Goal: Task Accomplishment & Management: Complete application form

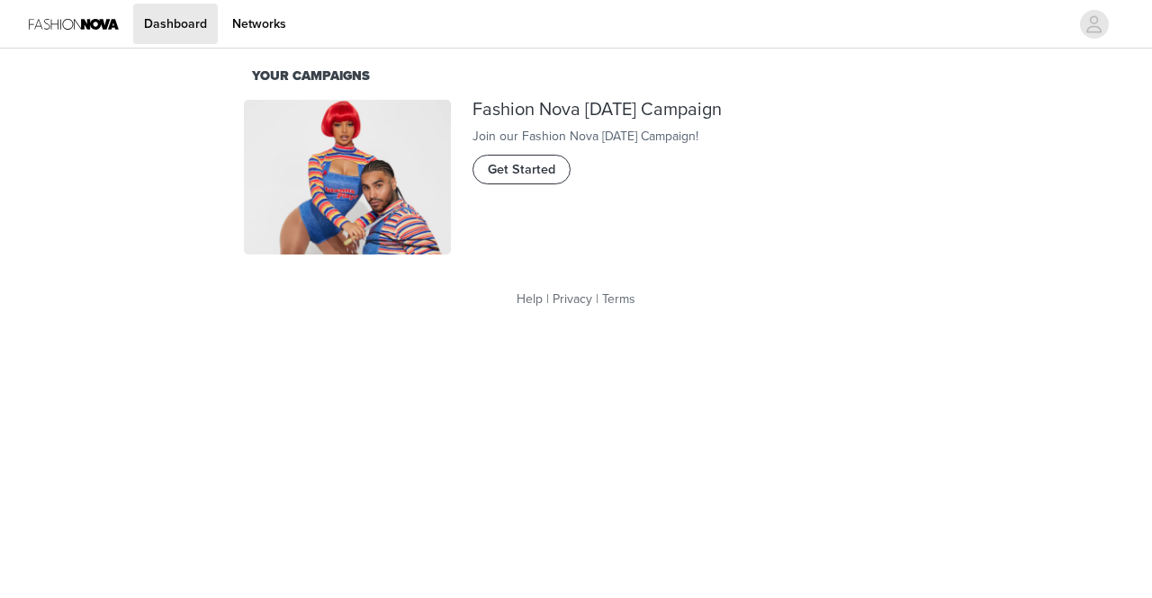
click at [541, 184] on button "Get Started" at bounding box center [521, 169] width 98 height 29
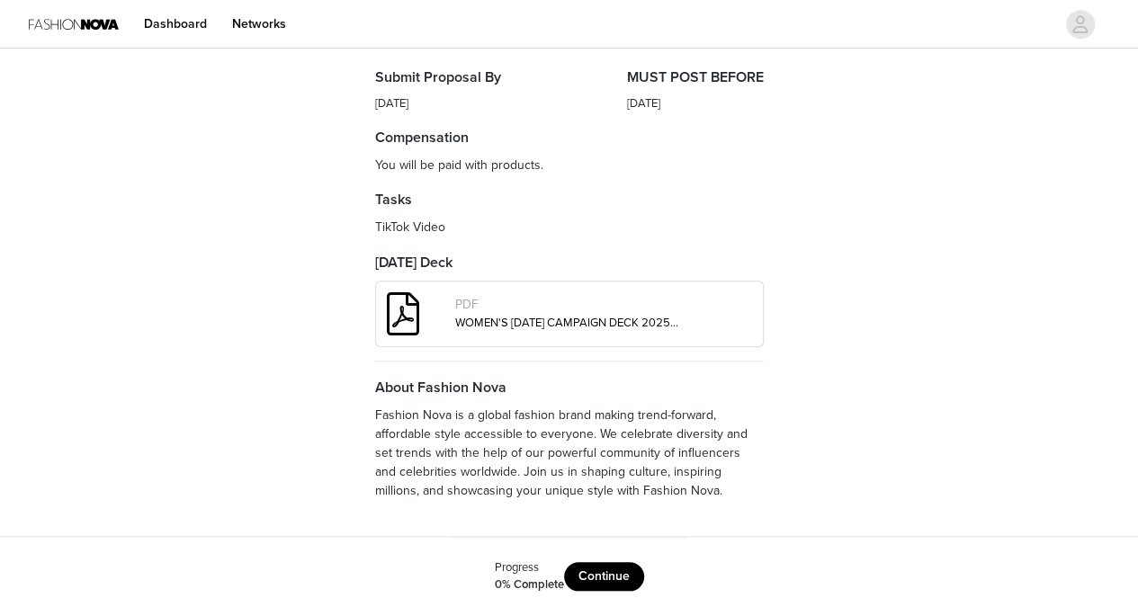
scroll to position [635, 0]
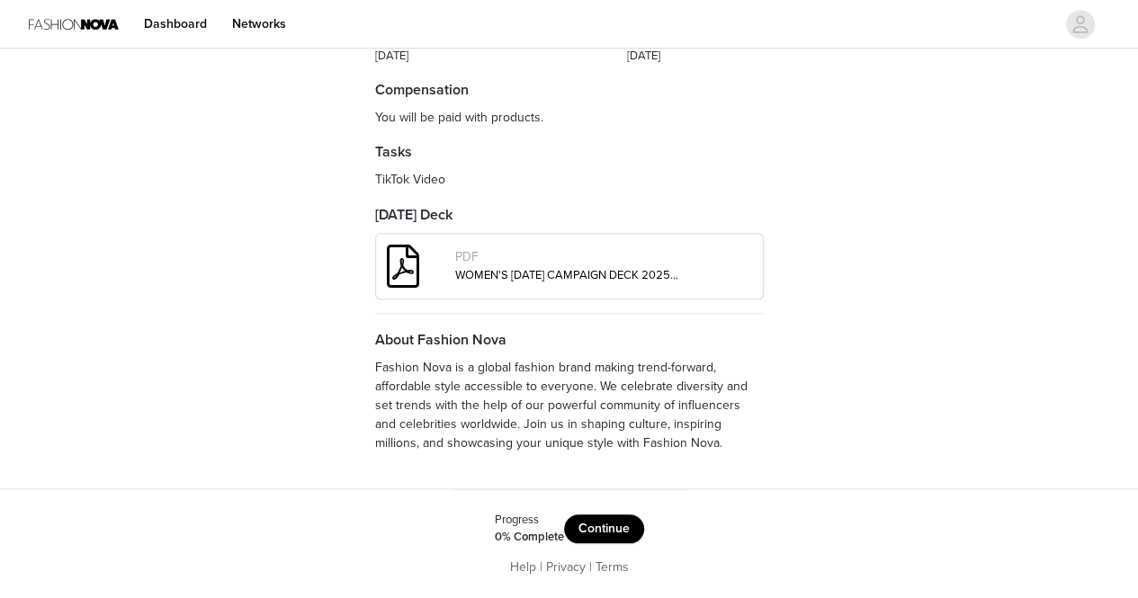
click at [628, 532] on button "Continue" at bounding box center [604, 529] width 80 height 29
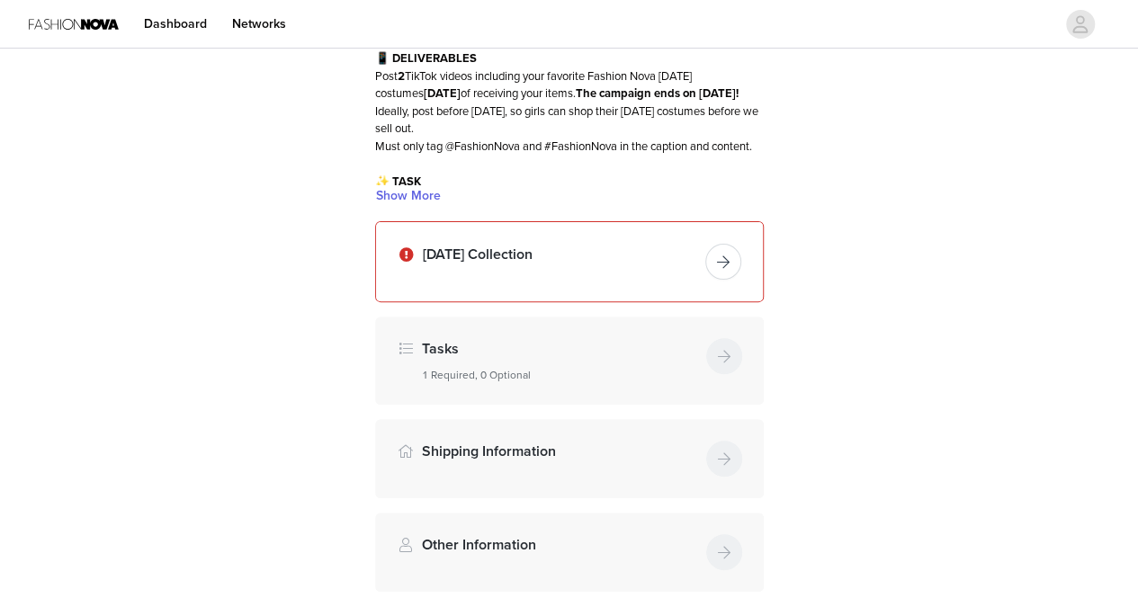
scroll to position [110, 0]
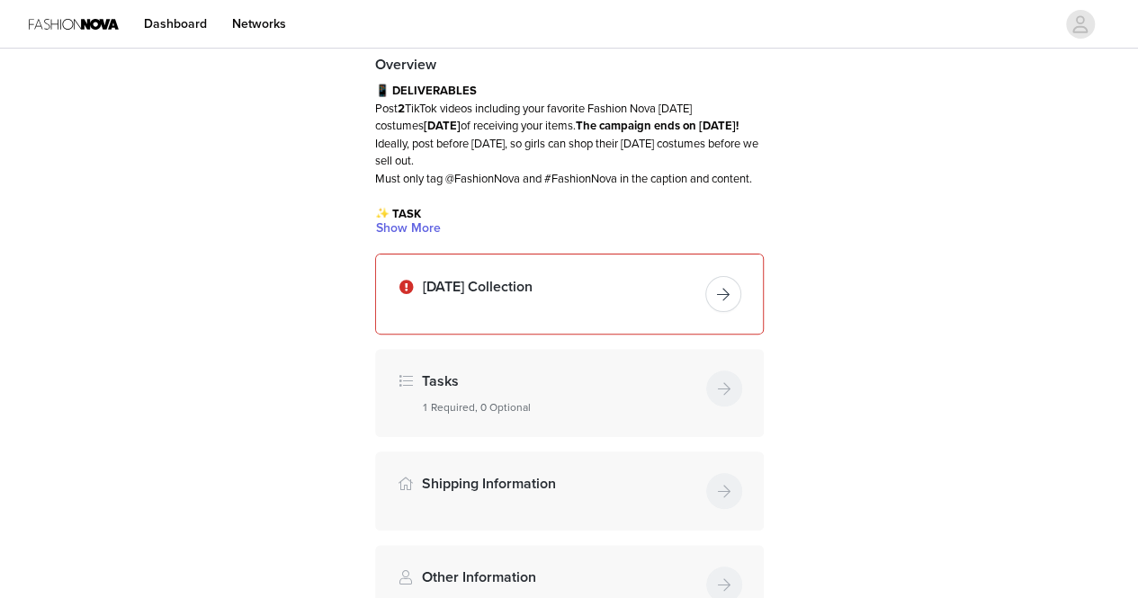
click at [725, 312] on button "button" at bounding box center [723, 294] width 36 height 36
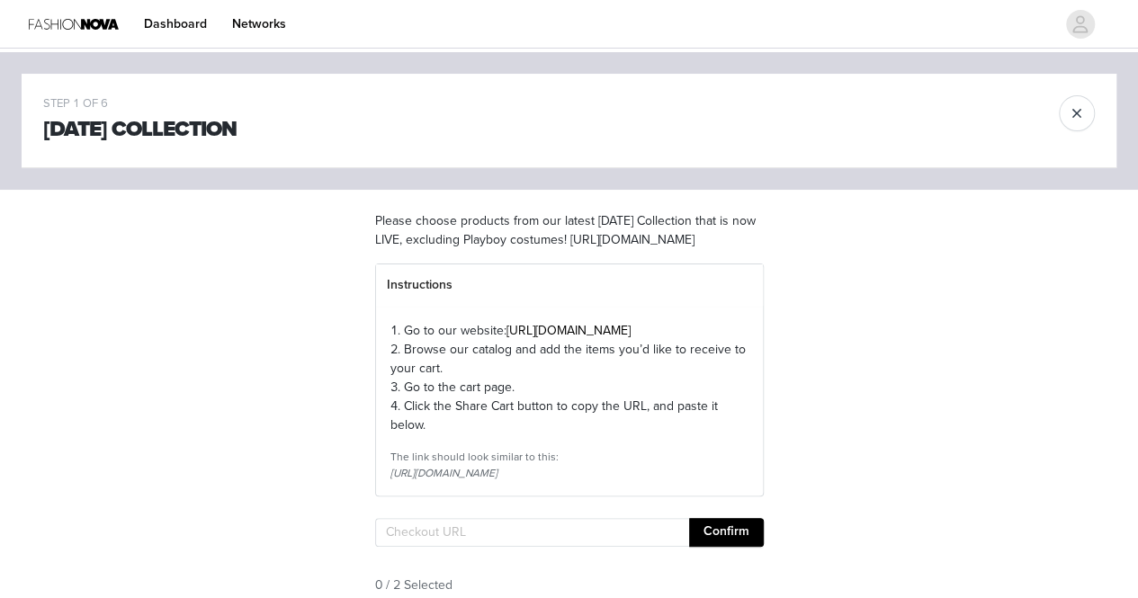
scroll to position [215, 0]
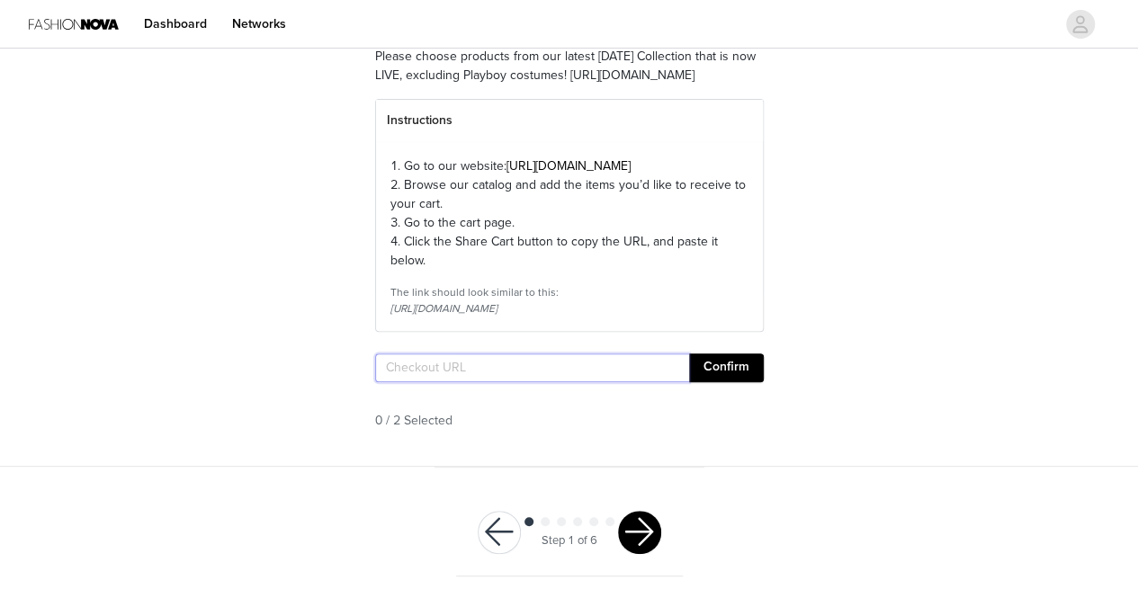
click at [528, 375] on input "text" at bounding box center [532, 368] width 314 height 29
paste input "[URL][DOMAIN_NAME]"
type input "[URL][DOMAIN_NAME]"
click at [726, 387] on div "[URL][DOMAIN_NAME] Confirm" at bounding box center [569, 372] width 389 height 36
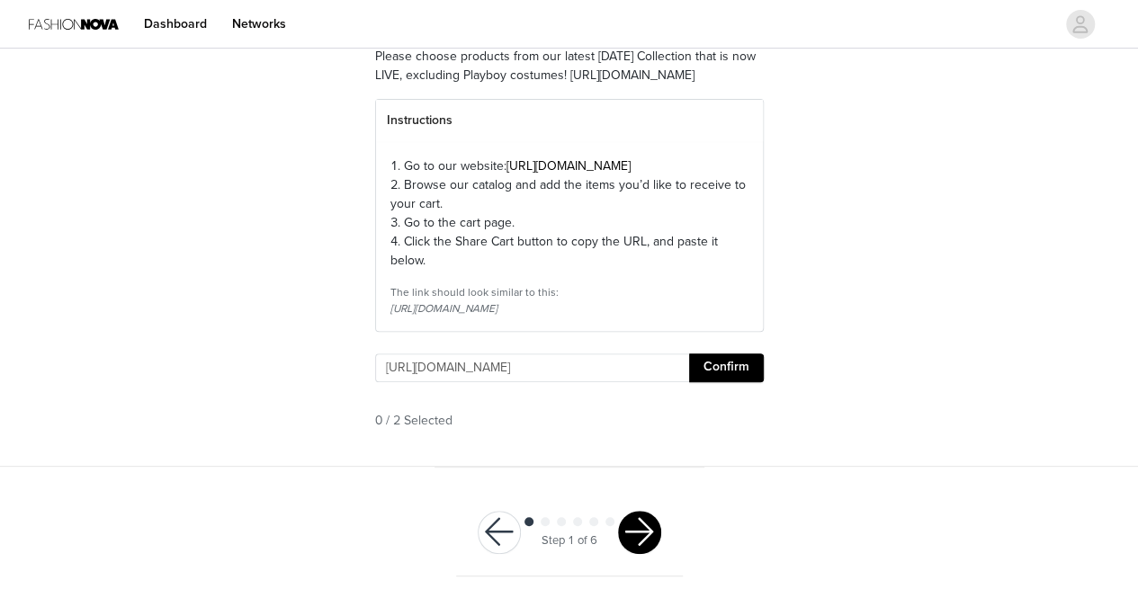
scroll to position [0, 0]
click at [730, 360] on button "Confirm" at bounding box center [726, 368] width 75 height 29
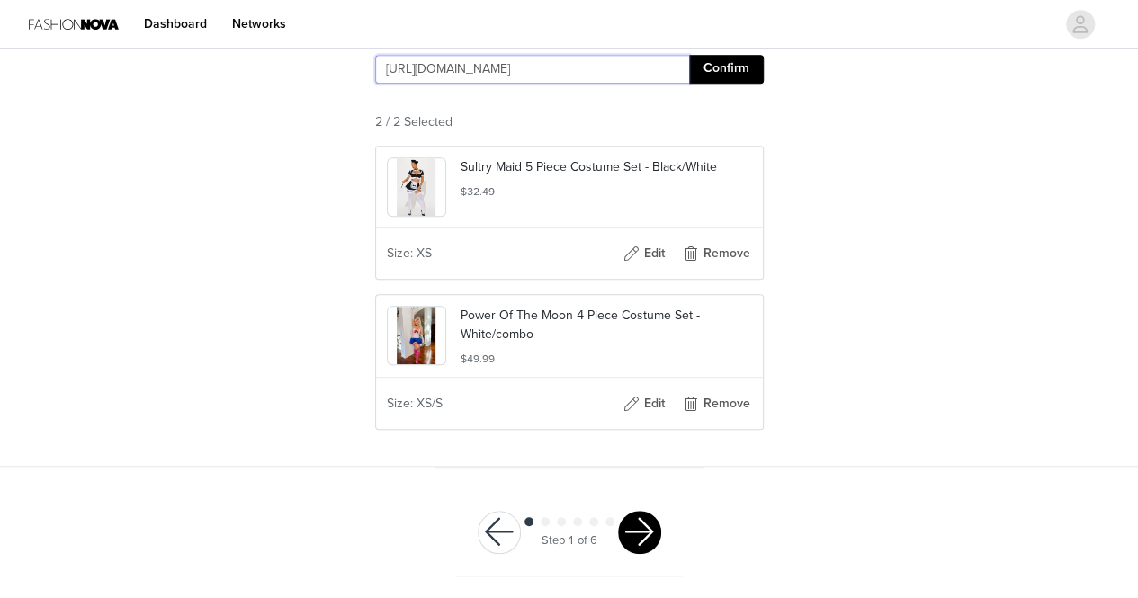
scroll to position [513, 0]
click at [639, 538] on button "button" at bounding box center [639, 532] width 43 height 43
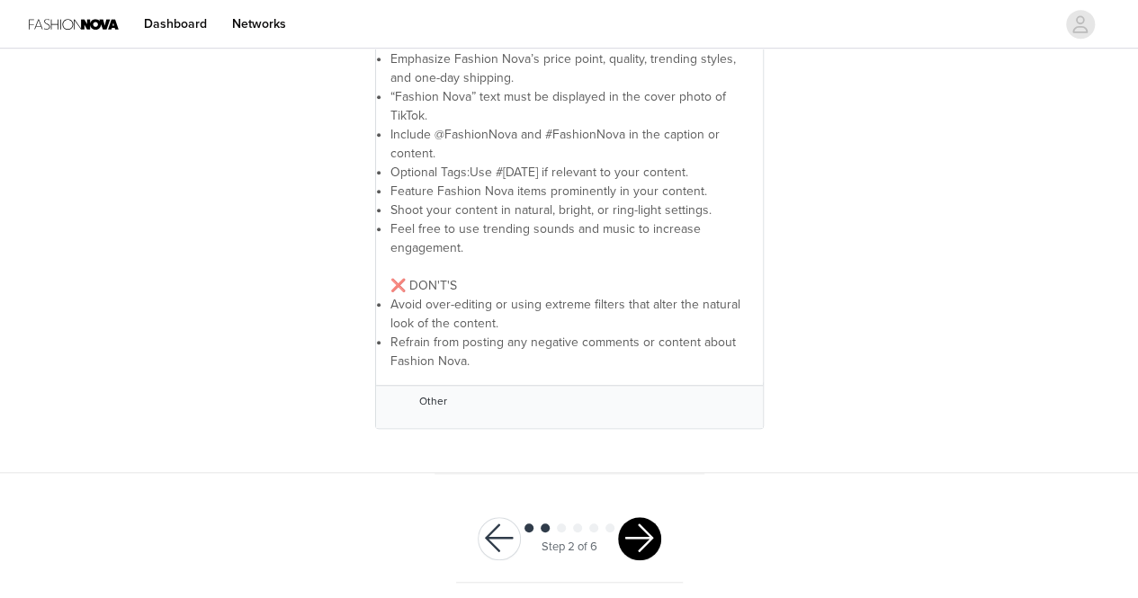
click at [626, 533] on button "button" at bounding box center [639, 538] width 43 height 43
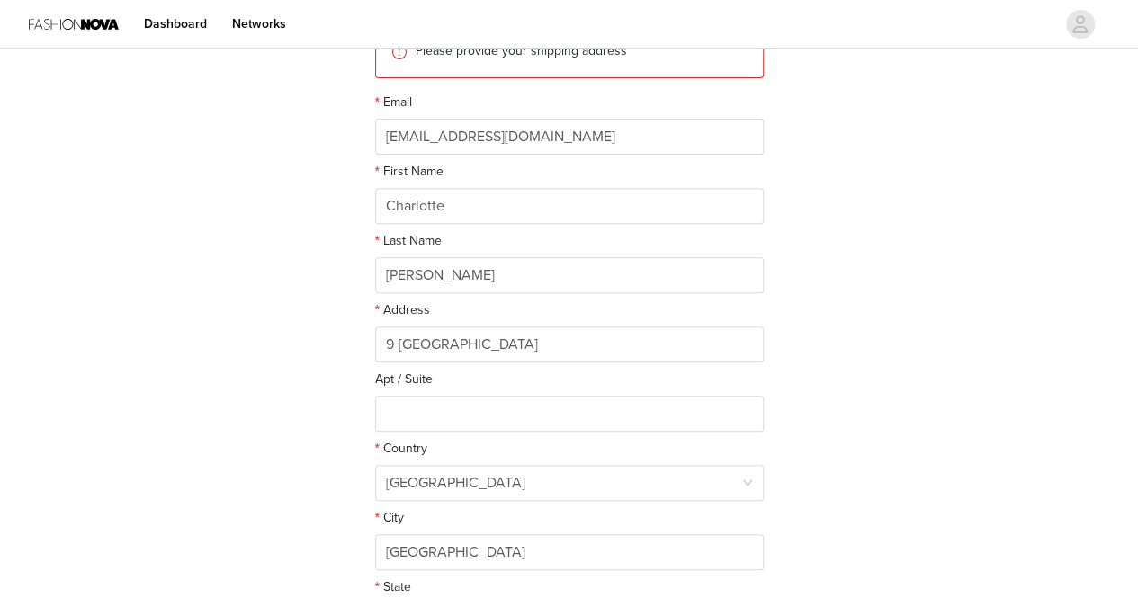
scroll to position [247, 0]
click at [547, 339] on input "9 [GEOGRAPHIC_DATA]" at bounding box center [569, 343] width 389 height 36
type input "9"
click at [452, 347] on input "[GEOGRAPHIC_DATA]" at bounding box center [569, 343] width 389 height 36
click at [457, 339] on input "[GEOGRAPHIC_DATA]" at bounding box center [569, 343] width 389 height 36
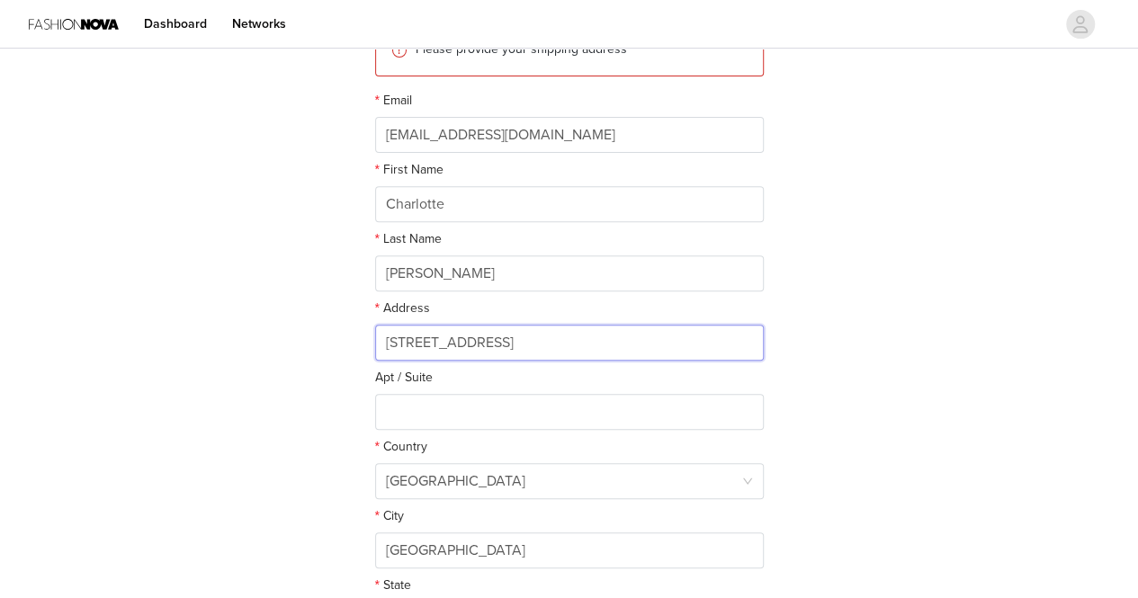
type input "[STREET_ADDRESS]"
click at [882, 297] on div "STEP 3 OF 6 Shipping Information This is where we will send your products. Plea…" at bounding box center [569, 271] width 1138 height 931
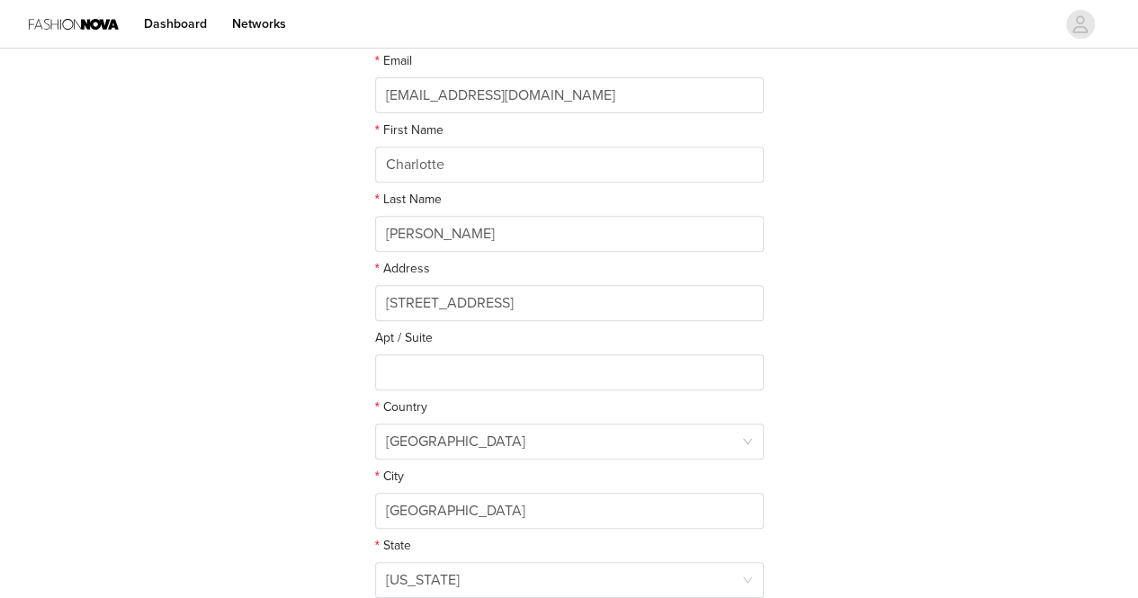
scroll to position [514, 0]
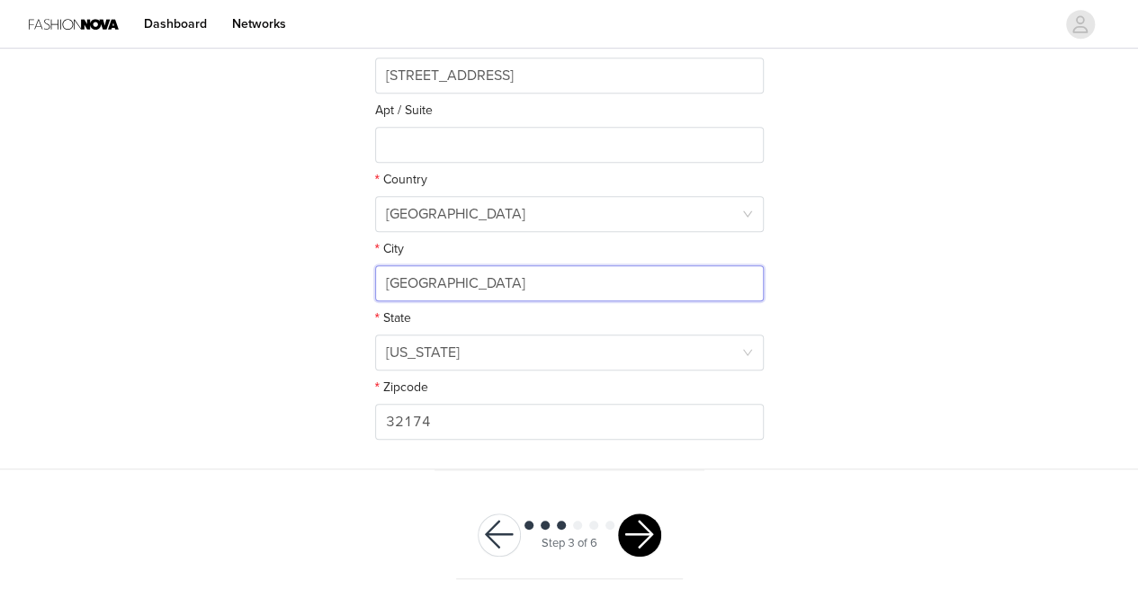
click at [531, 279] on input "[GEOGRAPHIC_DATA]" at bounding box center [569, 283] width 389 height 36
click at [484, 278] on input "[GEOGRAPHIC_DATA]" at bounding box center [569, 283] width 389 height 36
click at [481, 279] on input "[GEOGRAPHIC_DATA]" at bounding box center [569, 283] width 389 height 36
click at [471, 282] on input "[GEOGRAPHIC_DATA]" at bounding box center [569, 283] width 389 height 36
click at [687, 282] on input "[GEOGRAPHIC_DATA]" at bounding box center [569, 283] width 389 height 36
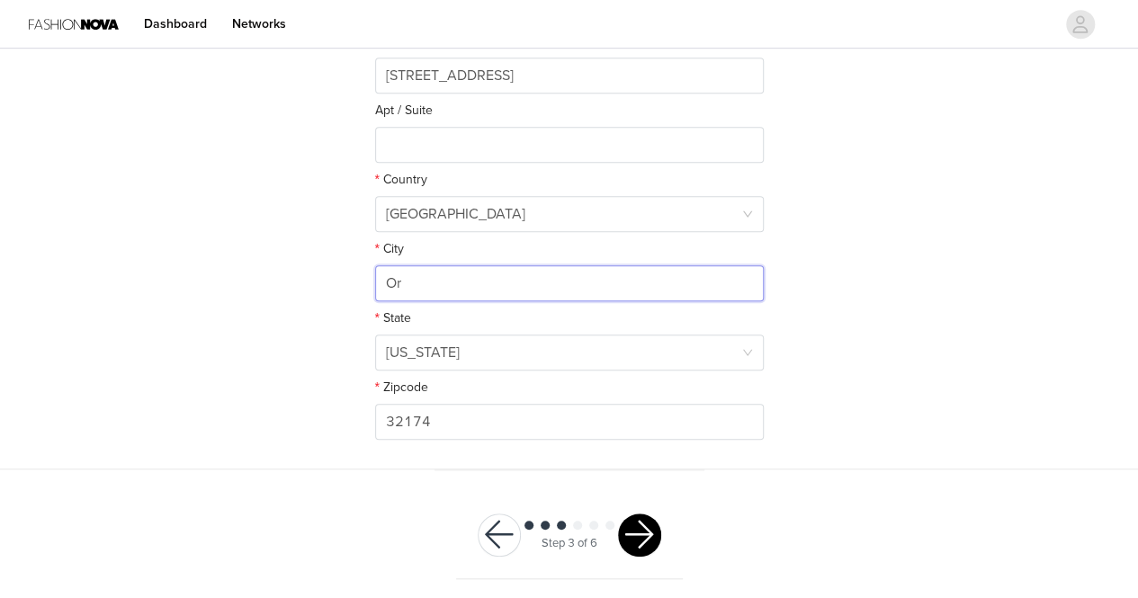
type input "O"
type input "[GEOGRAPHIC_DATA]"
click at [701, 365] on div "[US_STATE]" at bounding box center [563, 353] width 355 height 34
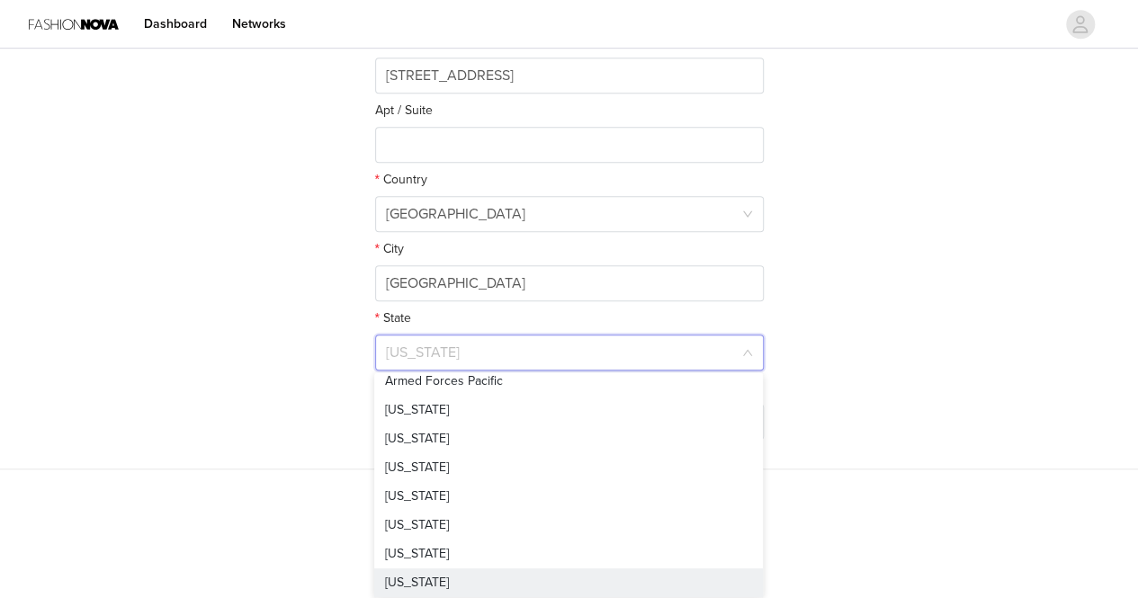
click at [905, 342] on div "STEP 3 OF 6 Shipping Information This is where we will send your products. Plea…" at bounding box center [569, 3] width 1138 height 931
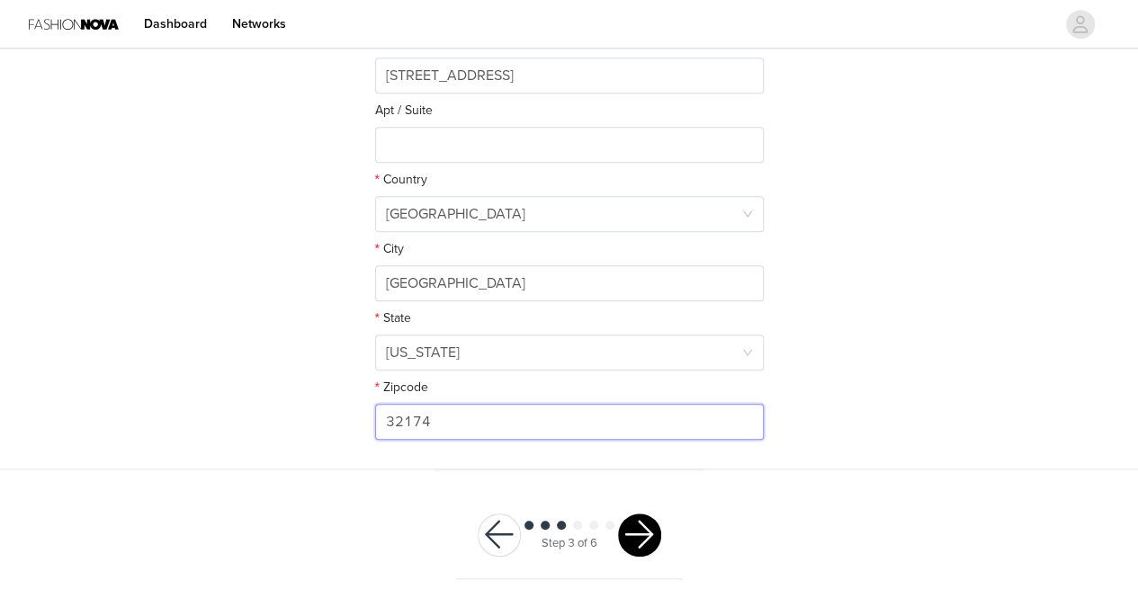
click at [603, 417] on input "32174" at bounding box center [569, 422] width 389 height 36
type input "32603"
click at [641, 543] on button "button" at bounding box center [639, 535] width 43 height 43
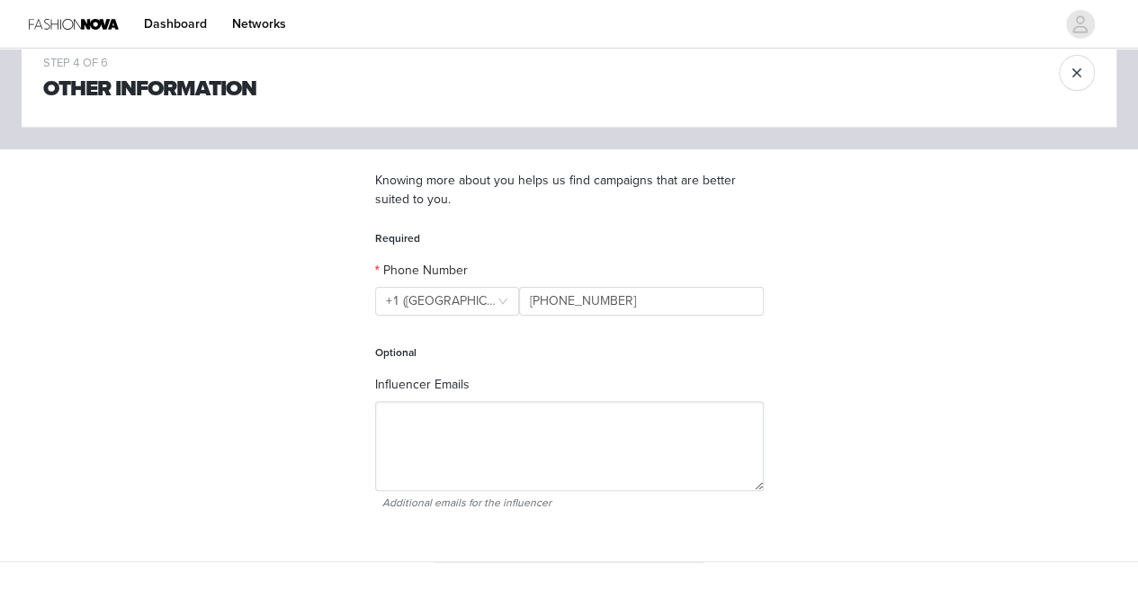
scroll to position [133, 0]
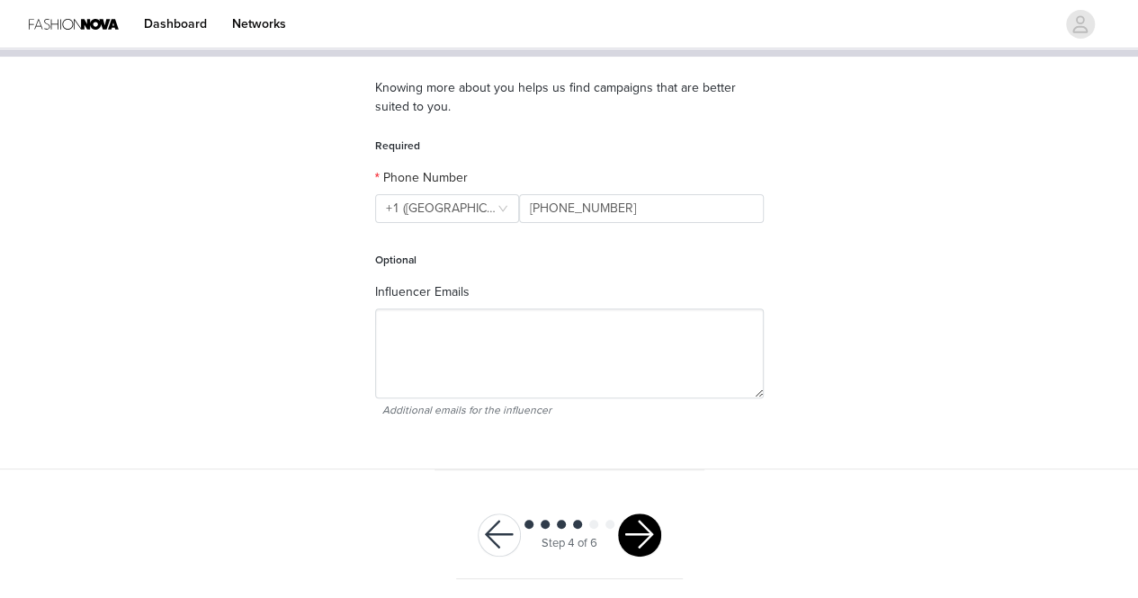
click at [627, 542] on button "button" at bounding box center [639, 535] width 43 height 43
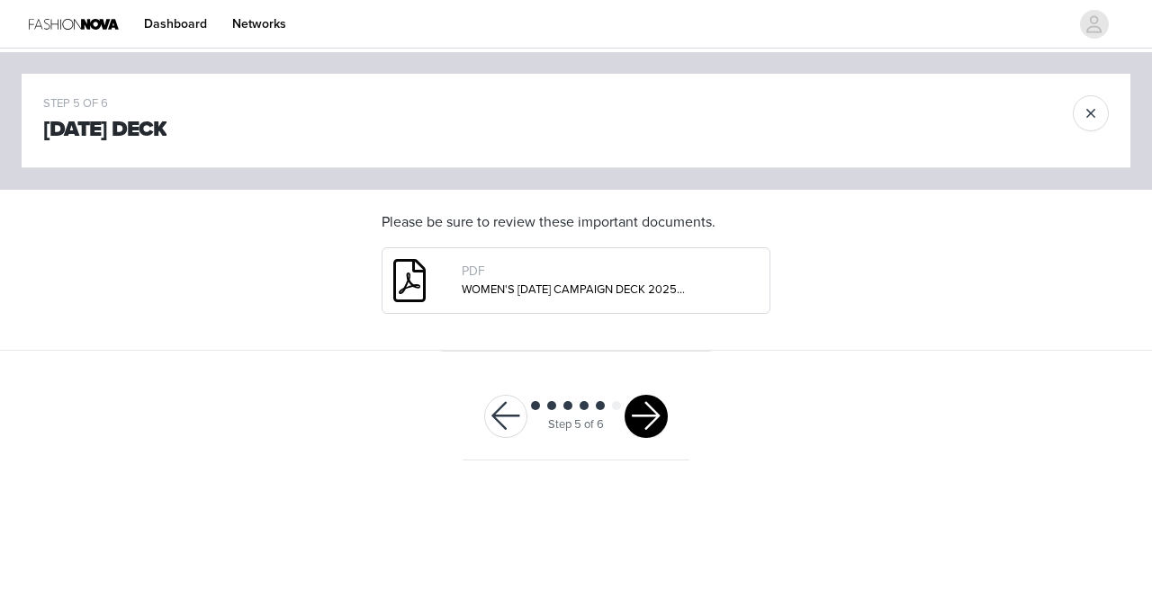
click at [643, 416] on button "button" at bounding box center [645, 416] width 43 height 43
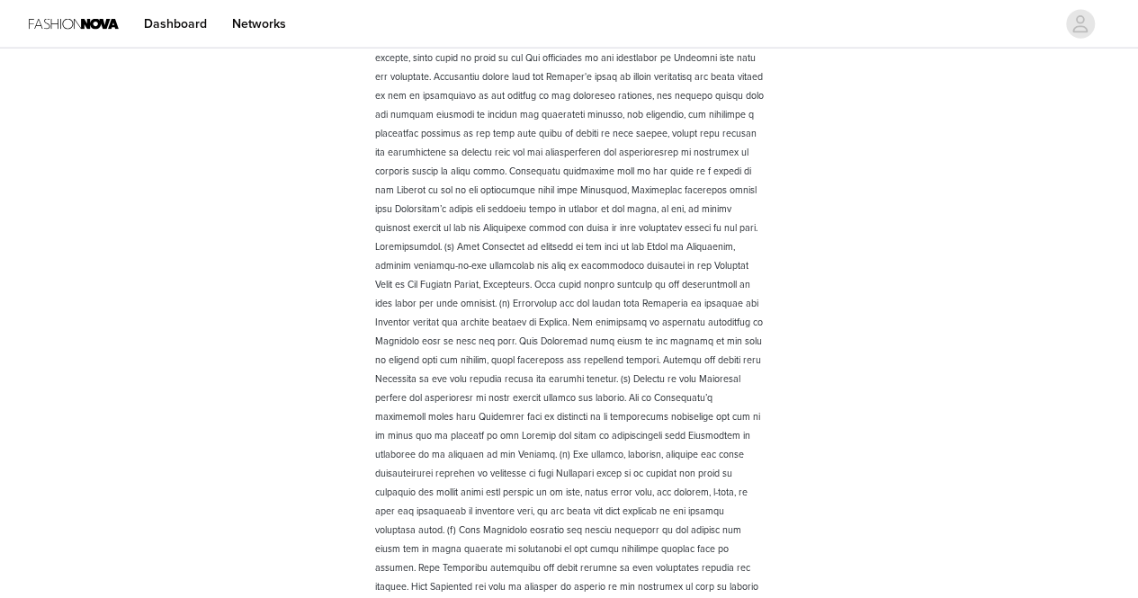
scroll to position [2510, 0]
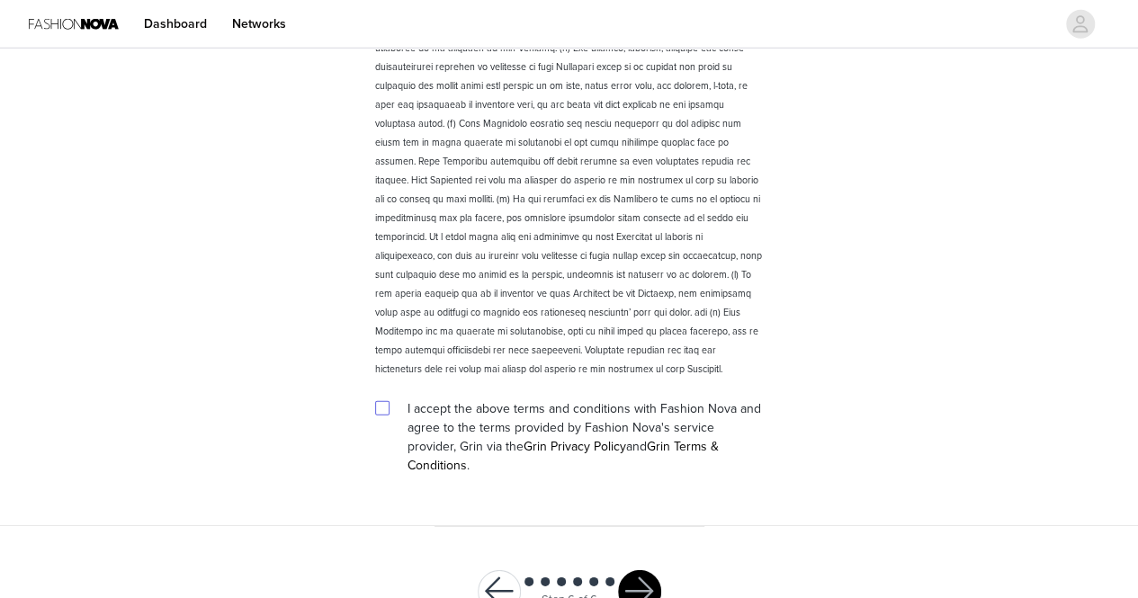
click at [385, 401] on input "checkbox" at bounding box center [381, 407] width 13 height 13
checkbox input "true"
click at [635, 570] on button "button" at bounding box center [639, 591] width 43 height 43
